Goal: Obtain resource: Download file/media

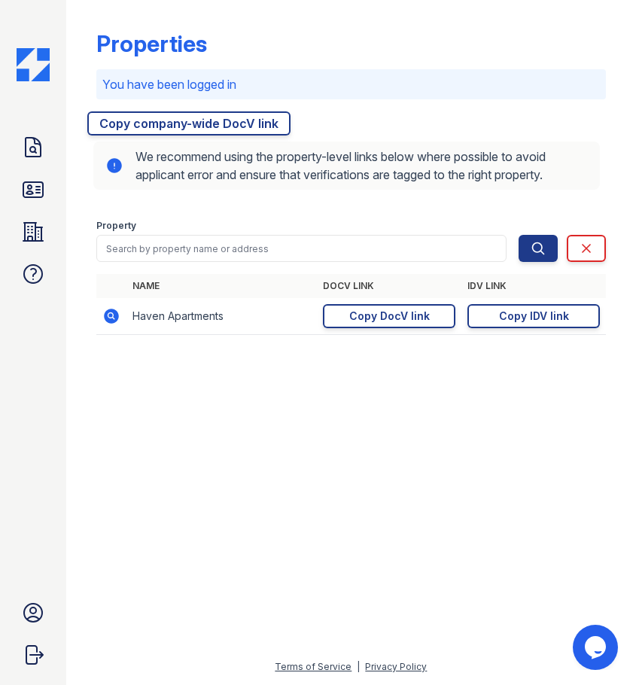
click at [356, 524] on div at bounding box center [350, 516] width 521 height 284
click at [29, 190] on icon at bounding box center [33, 190] width 24 height 24
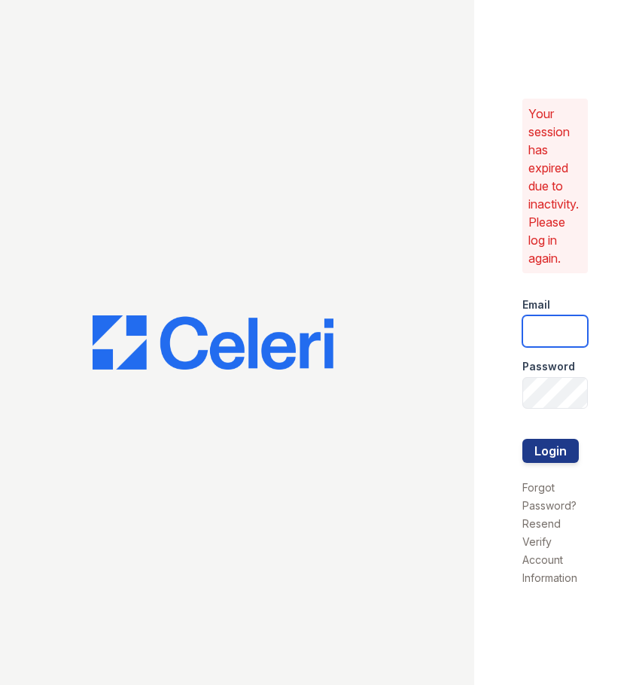
type input "haven.pm@cafmanagement.com"
click at [554, 466] on div at bounding box center [554, 470] width 65 height 15
click at [554, 462] on button "Login" at bounding box center [550, 451] width 56 height 24
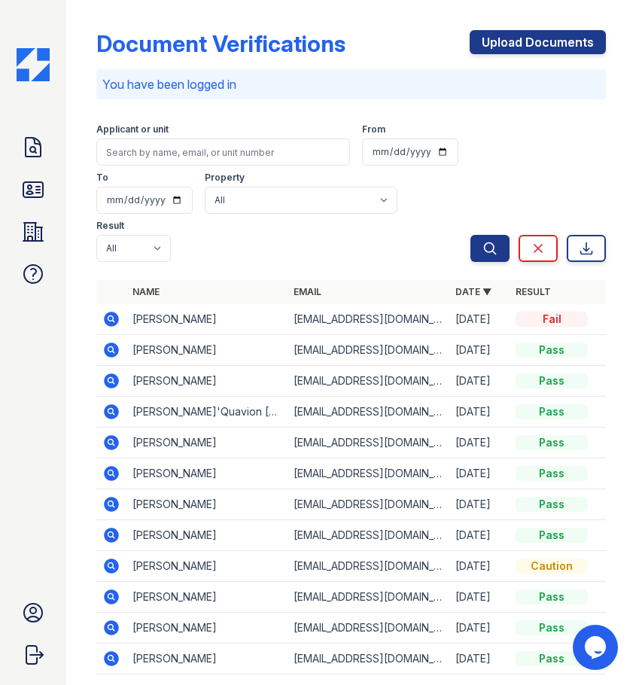
click at [317, 245] on div "Applicant or unit From To Property All Haven Apartments Result All Pass Caution…" at bounding box center [283, 189] width 375 height 144
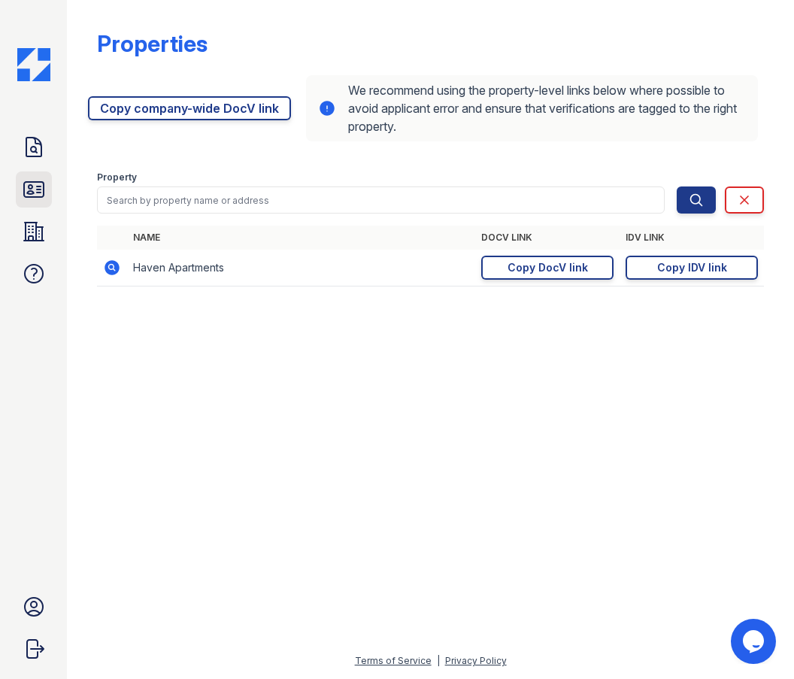
click at [35, 196] on icon at bounding box center [34, 189] width 20 height 15
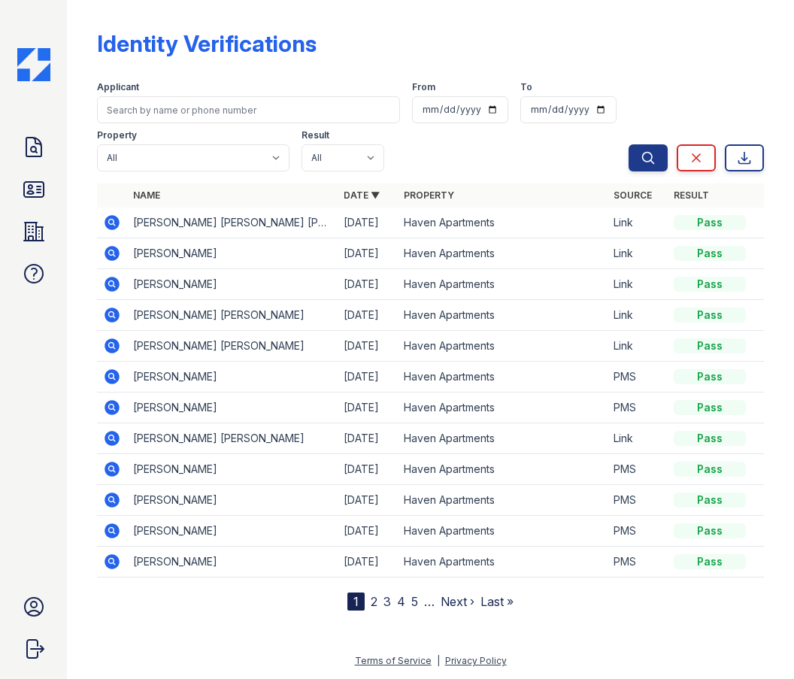
click at [448, 162] on div "Applicant From To Property All Haven Apartments Result All Pass Fail Caution Re…" at bounding box center [363, 123] width 532 height 96
click at [28, 190] on icon at bounding box center [34, 190] width 24 height 24
click at [25, 228] on icon at bounding box center [34, 232] width 20 height 18
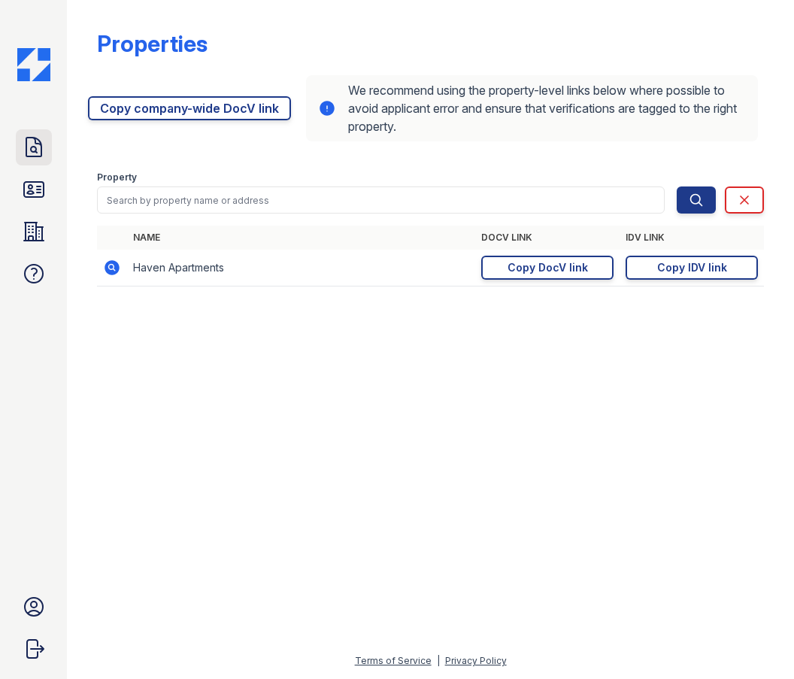
click at [35, 152] on icon at bounding box center [33, 147] width 15 height 19
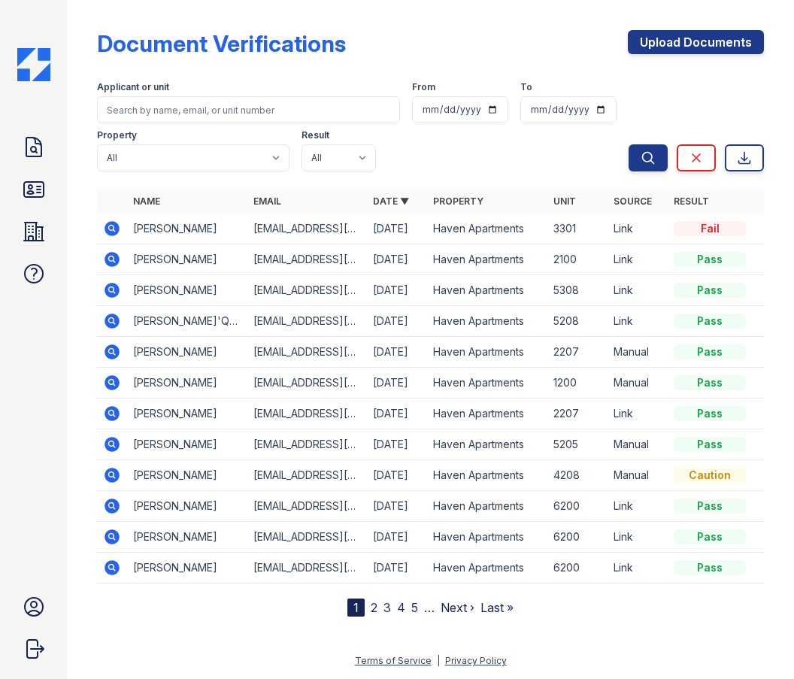
click at [109, 261] on icon at bounding box center [112, 259] width 15 height 15
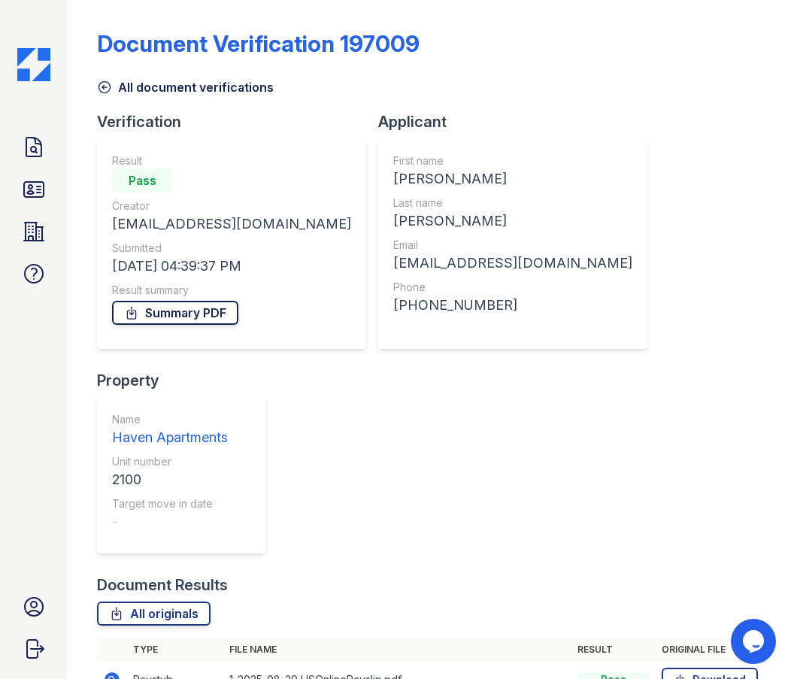
click at [163, 322] on link "Summary PDF" at bounding box center [175, 313] width 126 height 24
click at [187, 602] on link "All originals" at bounding box center [154, 614] width 114 height 24
